Goal: Information Seeking & Learning: Learn about a topic

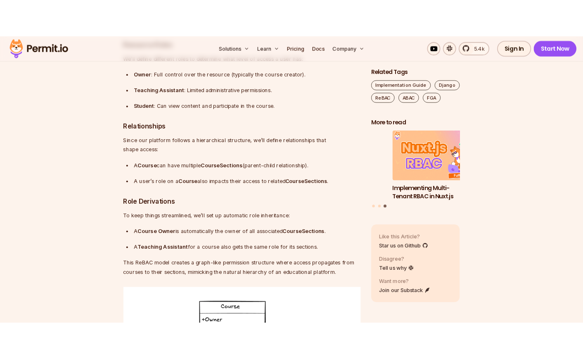
scroll to position [2204, 0]
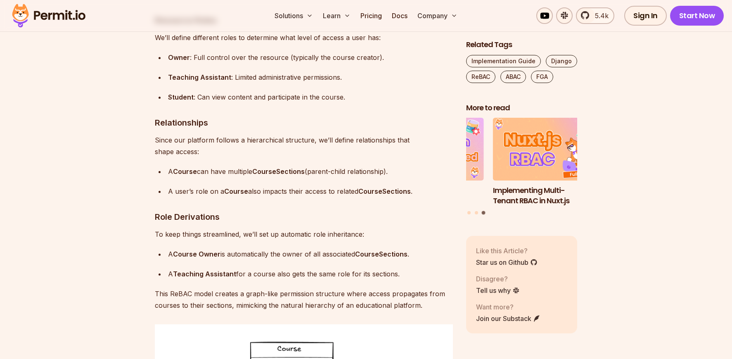
click at [294, 173] on strong "CourseSections" at bounding box center [278, 171] width 52 height 8
click at [293, 173] on strong "CourseSections" at bounding box center [278, 171] width 52 height 8
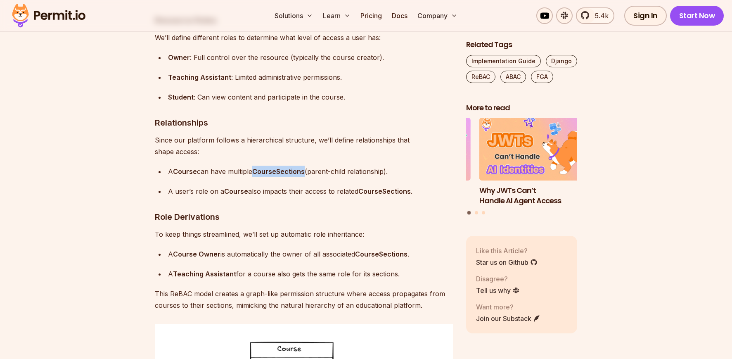
click at [293, 173] on strong "CourseSections" at bounding box center [278, 171] width 52 height 8
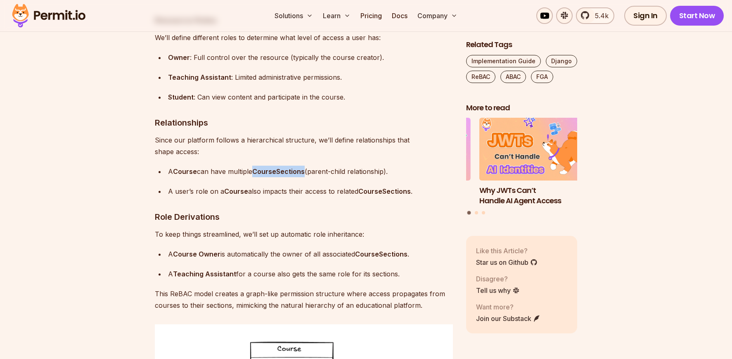
click at [288, 196] on div "A user’s role on a Course also impacts their access to related CourseSections ." at bounding box center [310, 191] width 285 height 12
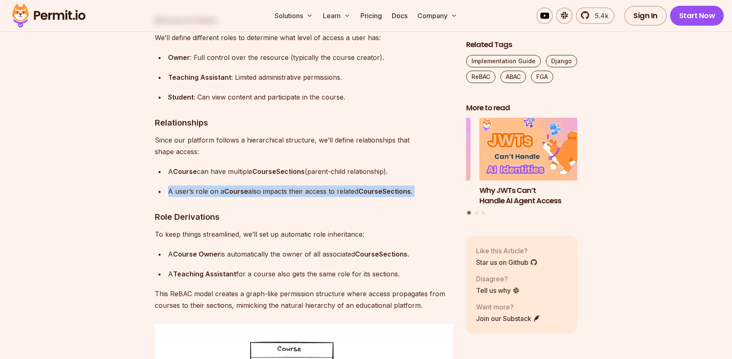
click at [288, 196] on div "A user’s role on a Course also impacts their access to related CourseSections ." at bounding box center [310, 191] width 285 height 12
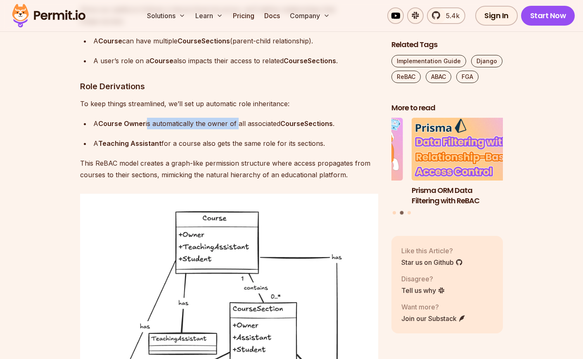
scroll to position [2336, 0]
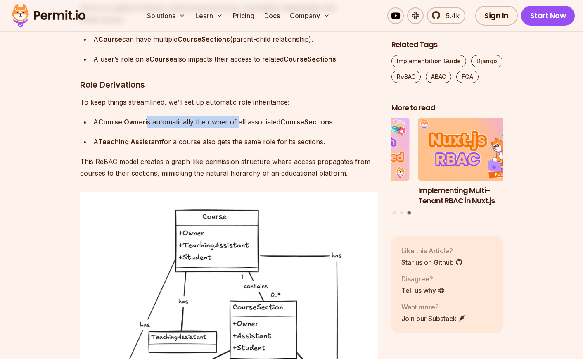
drag, startPoint x: 148, startPoint y: 128, endPoint x: 282, endPoint y: 127, distance: 134.1
click at [282, 127] on div "A Course Owner is automatically the owner of all associated CourseSections ." at bounding box center [235, 122] width 285 height 12
click at [122, 108] on p "To keep things streamlined, we’ll set up automatic role inheritance:" at bounding box center [229, 102] width 298 height 12
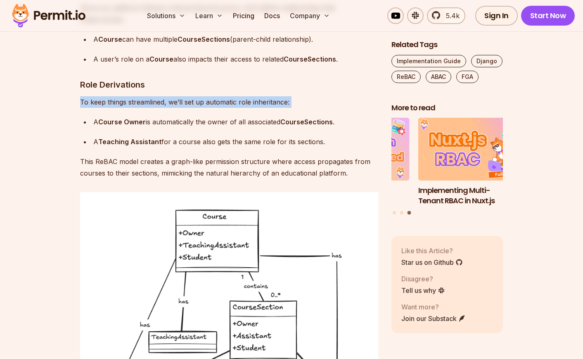
click at [122, 108] on p "To keep things streamlined, we’ll set up automatic role inheritance:" at bounding box center [229, 102] width 298 height 12
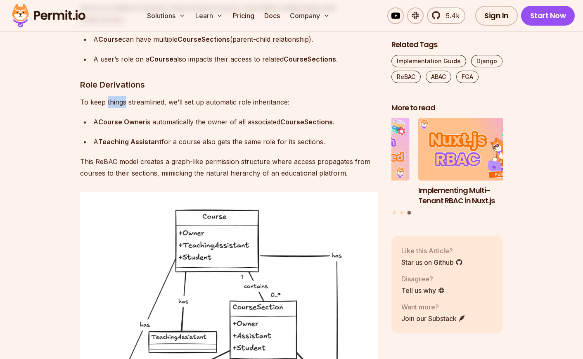
click at [122, 108] on p "To keep things streamlined, we’ll set up automatic role inheritance:" at bounding box center [229, 102] width 298 height 12
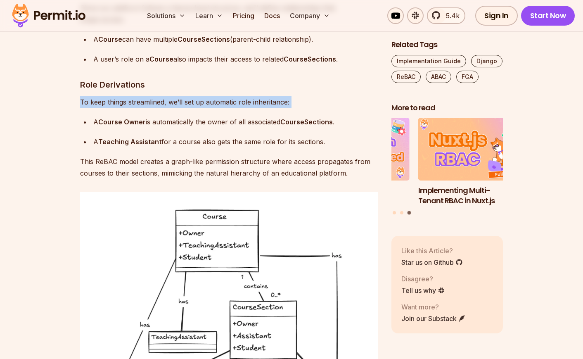
click at [122, 108] on p "To keep things streamlined, we’ll set up automatic role inheritance:" at bounding box center [229, 102] width 298 height 12
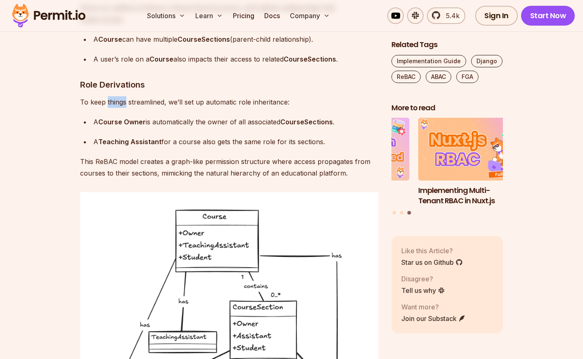
click at [122, 108] on p "To keep things streamlined, we’ll set up automatic role inheritance:" at bounding box center [229, 102] width 298 height 12
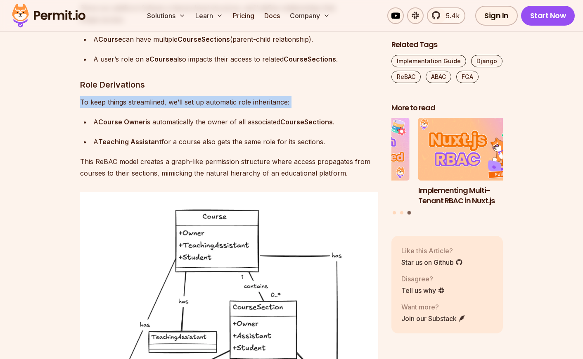
click at [122, 108] on p "To keep things streamlined, we’ll set up automatic role inheritance:" at bounding box center [229, 102] width 298 height 12
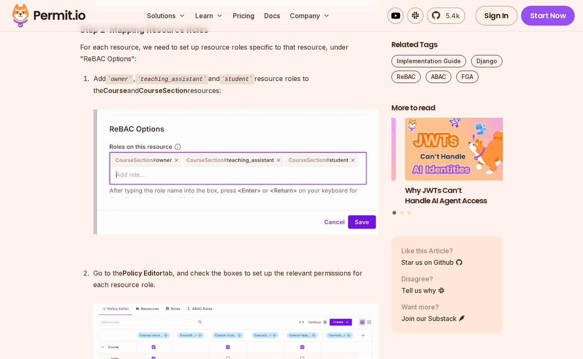
scroll to position [3509, 0]
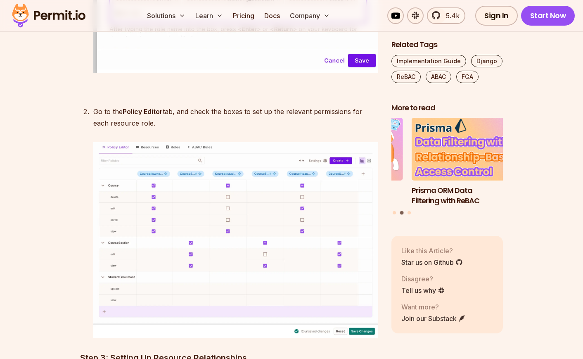
click at [71, 12] on img at bounding box center [48, 16] width 81 height 28
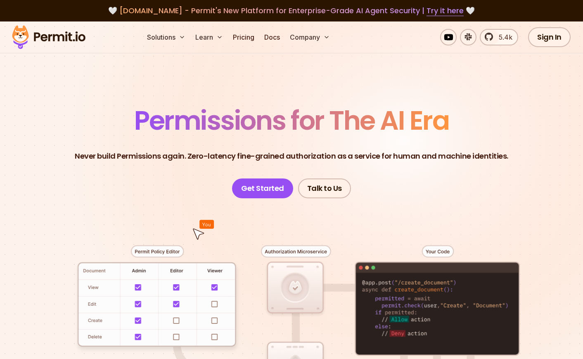
click at [366, 127] on span "Permissions for The AI Era" at bounding box center [291, 120] width 314 height 37
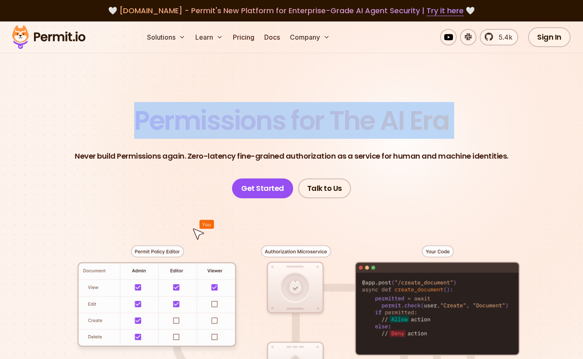
click at [366, 127] on span "Permissions for The AI Era" at bounding box center [291, 120] width 314 height 37
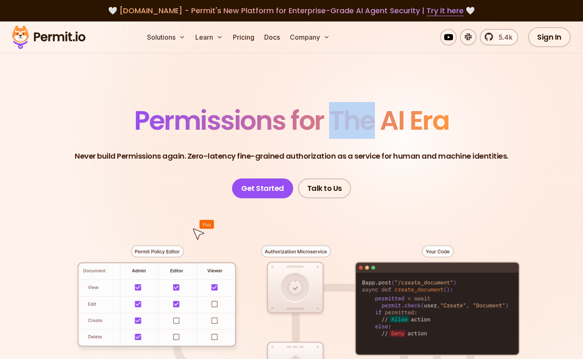
click at [366, 127] on span "Permissions for The AI Era" at bounding box center [291, 120] width 314 height 37
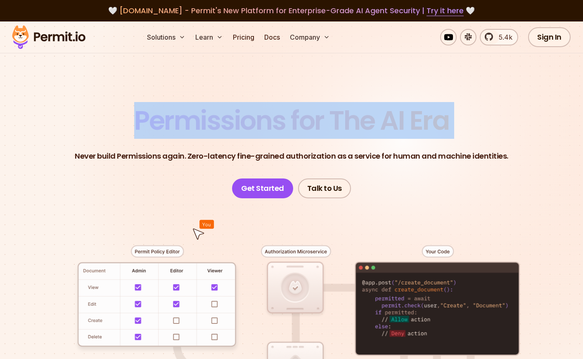
click at [366, 127] on span "Permissions for The AI Era" at bounding box center [291, 120] width 314 height 37
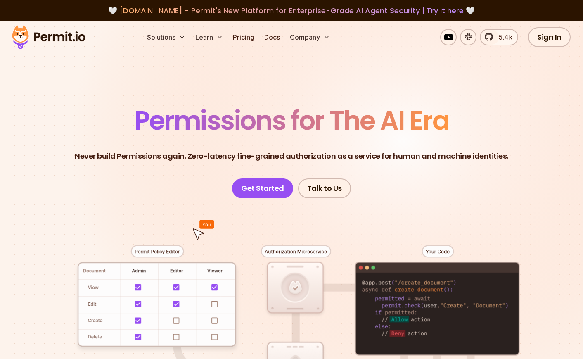
click at [262, 156] on p "Never build Permissions again. Zero-latency fine-grained authorization as a ser…" at bounding box center [291, 156] width 433 height 12
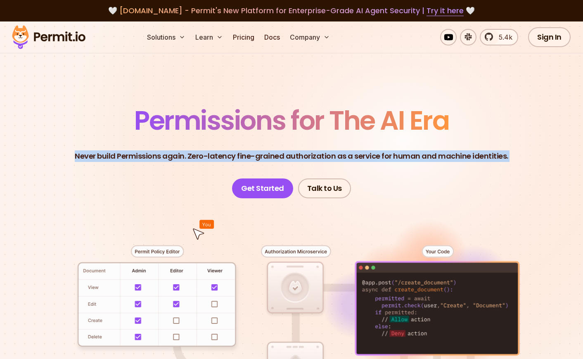
click at [262, 156] on p "Never build Permissions again. Zero-latency fine-grained authorization as a ser…" at bounding box center [291, 156] width 433 height 12
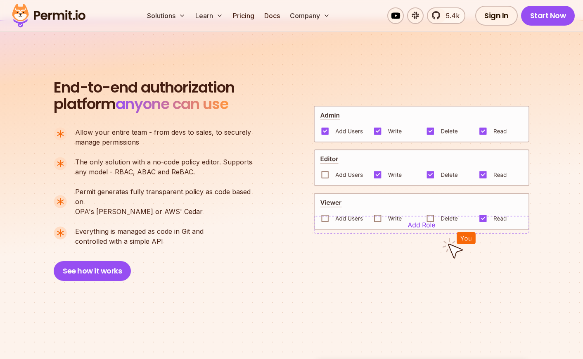
scroll to position [528, 0]
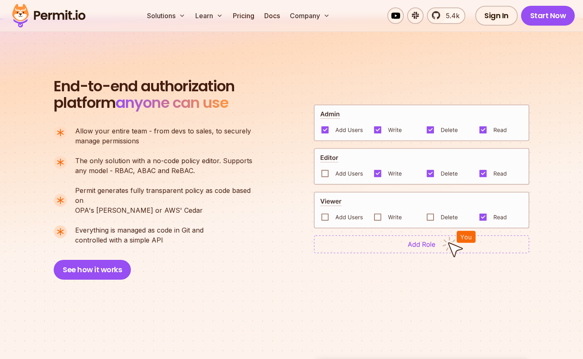
click at [178, 167] on p "The only solution with a no-code policy editor. Supports any model - RBAC, ABAC…" at bounding box center [163, 166] width 177 height 20
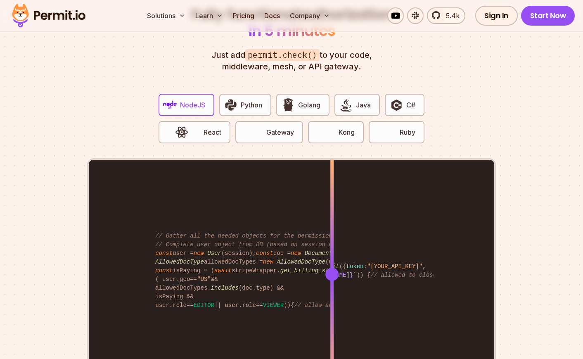
scroll to position [1566, 0]
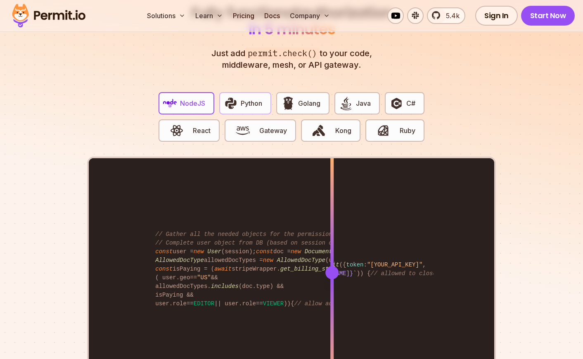
click at [250, 101] on button "Python" at bounding box center [245, 103] width 52 height 22
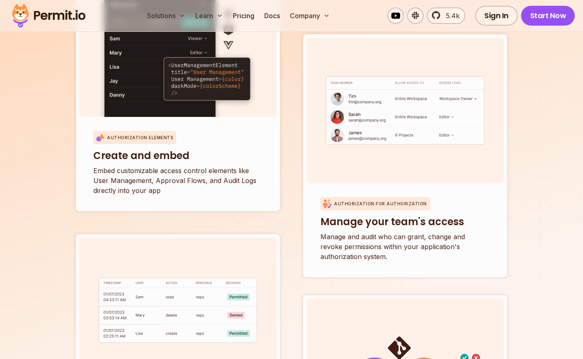
scroll to position [3052, 0]
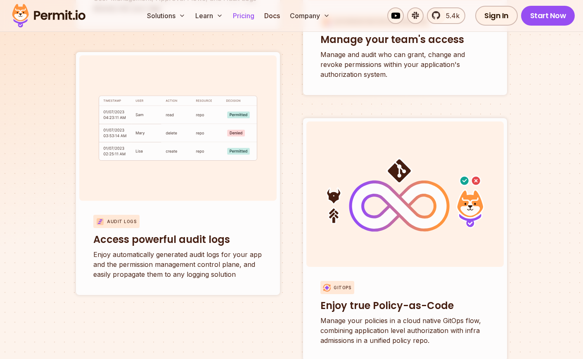
click at [246, 13] on link "Pricing" at bounding box center [243, 15] width 28 height 17
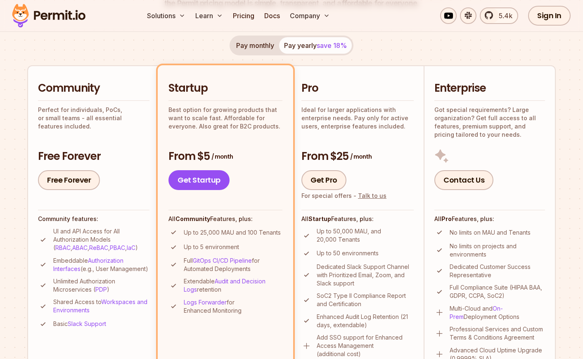
scroll to position [182, 0]
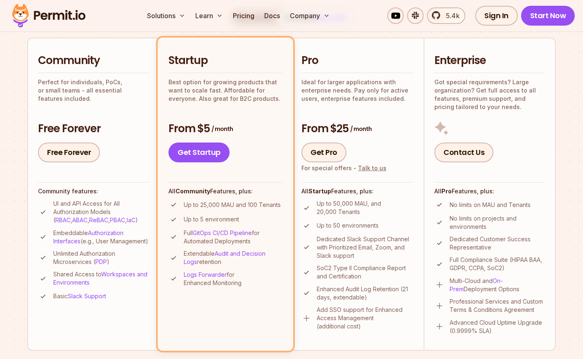
click at [78, 91] on p "Perfect for individuals, PoCs, or small teams - all essential features included." at bounding box center [93, 90] width 111 height 25
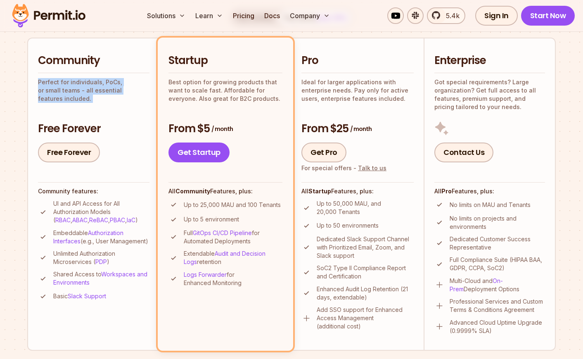
click at [78, 91] on p "Perfect for individuals, PoCs, or small teams - all essential features included." at bounding box center [93, 90] width 111 height 25
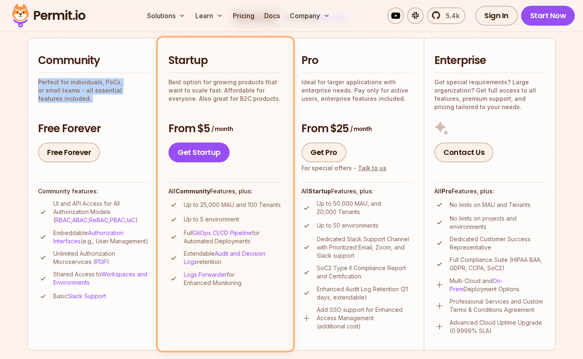
click at [78, 91] on p "Perfect for individuals, PoCs, or small teams - all essential features included." at bounding box center [93, 90] width 111 height 25
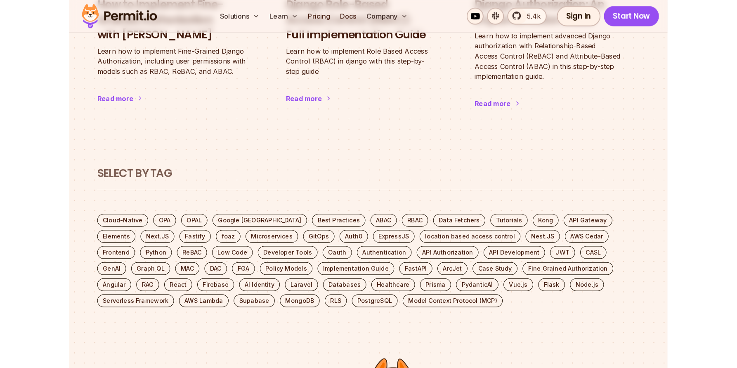
scroll to position [237, 0]
